Goal: Transaction & Acquisition: Purchase product/service

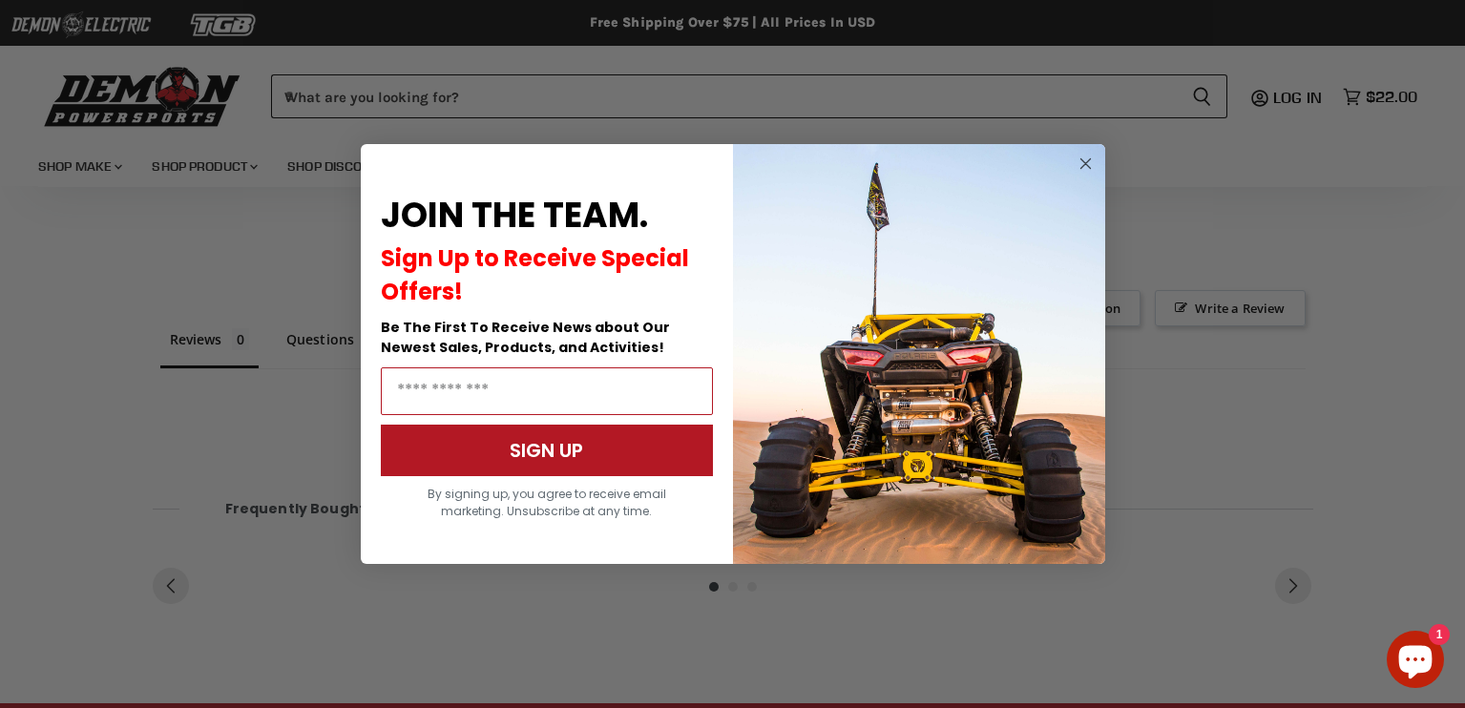
scroll to position [1095, 0]
